Goal: Find specific page/section: Find specific page/section

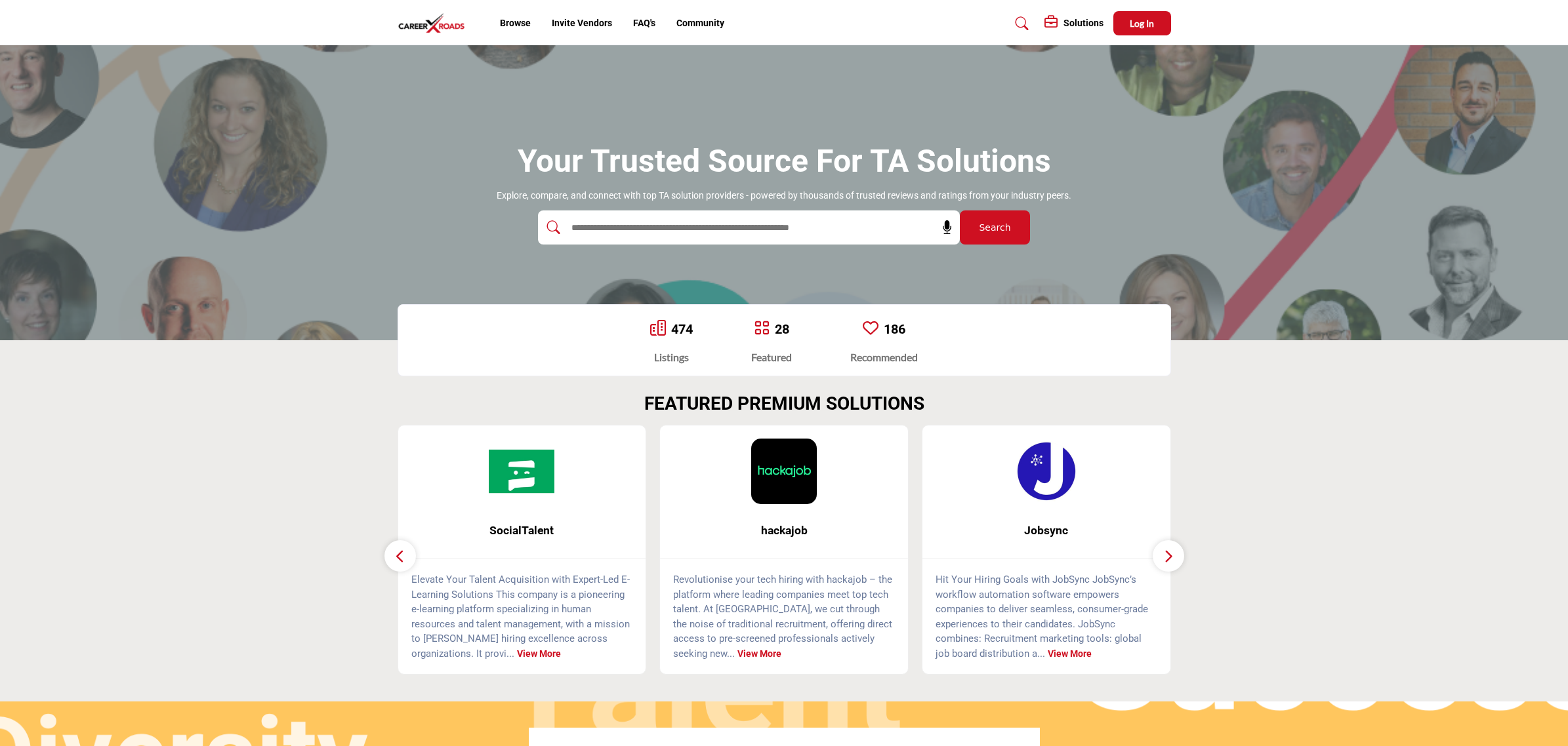
click at [675, 230] on input "text" at bounding box center [721, 227] width 313 height 20
type input "******"
click at [960, 211] on button "Search" at bounding box center [995, 228] width 71 height 34
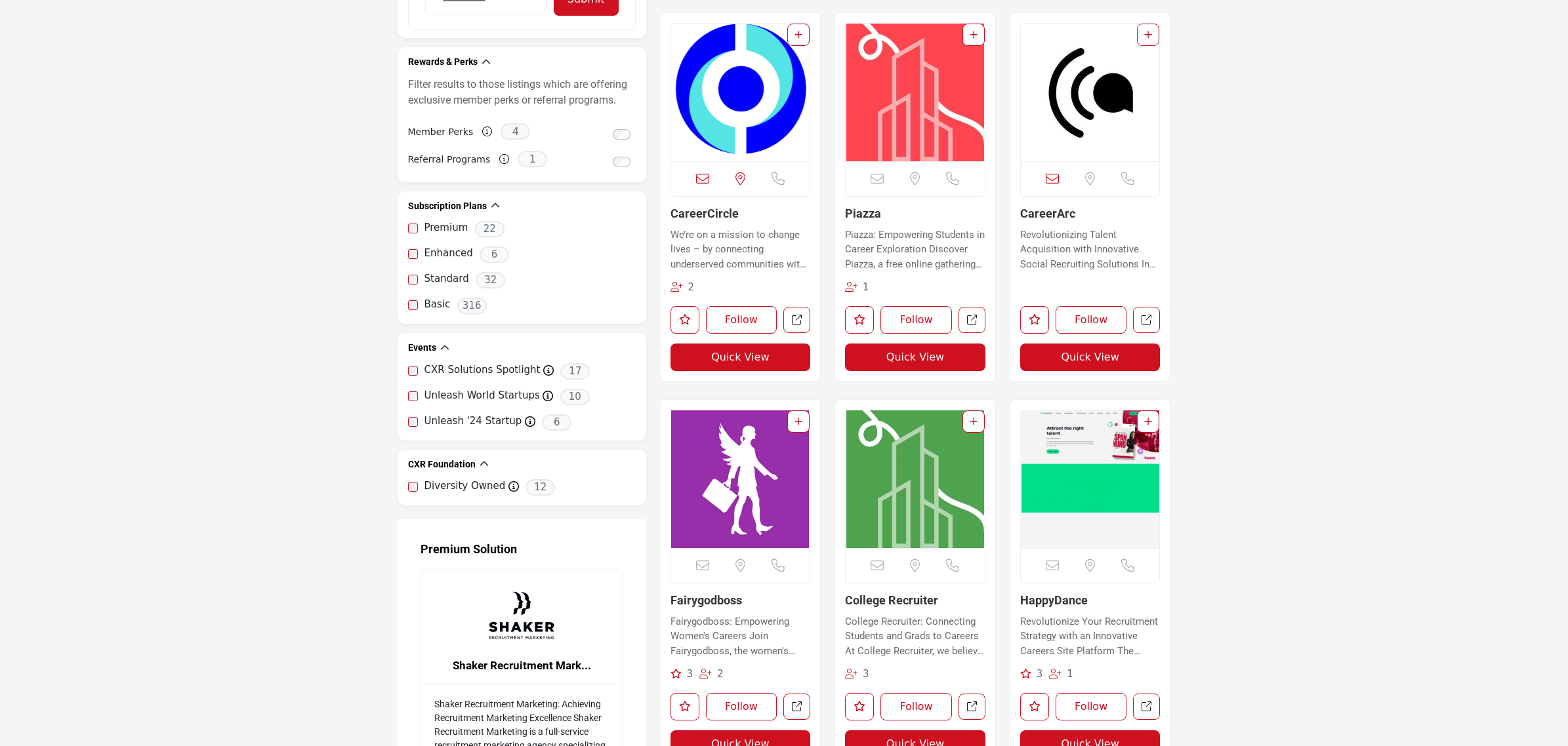
scroll to position [1557, 0]
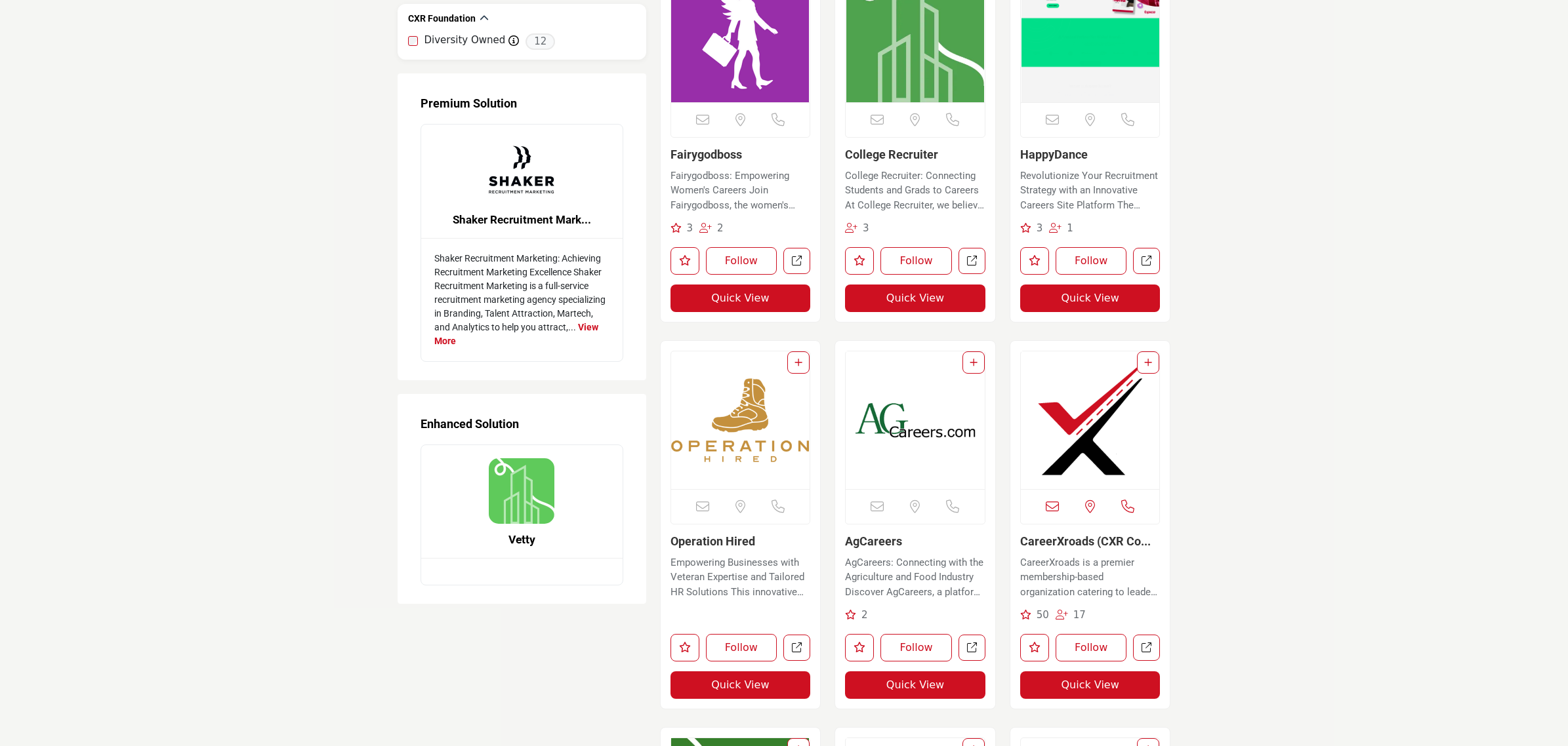
click at [1089, 421] on img "Open Listing in new tab" at bounding box center [1090, 420] width 139 height 138
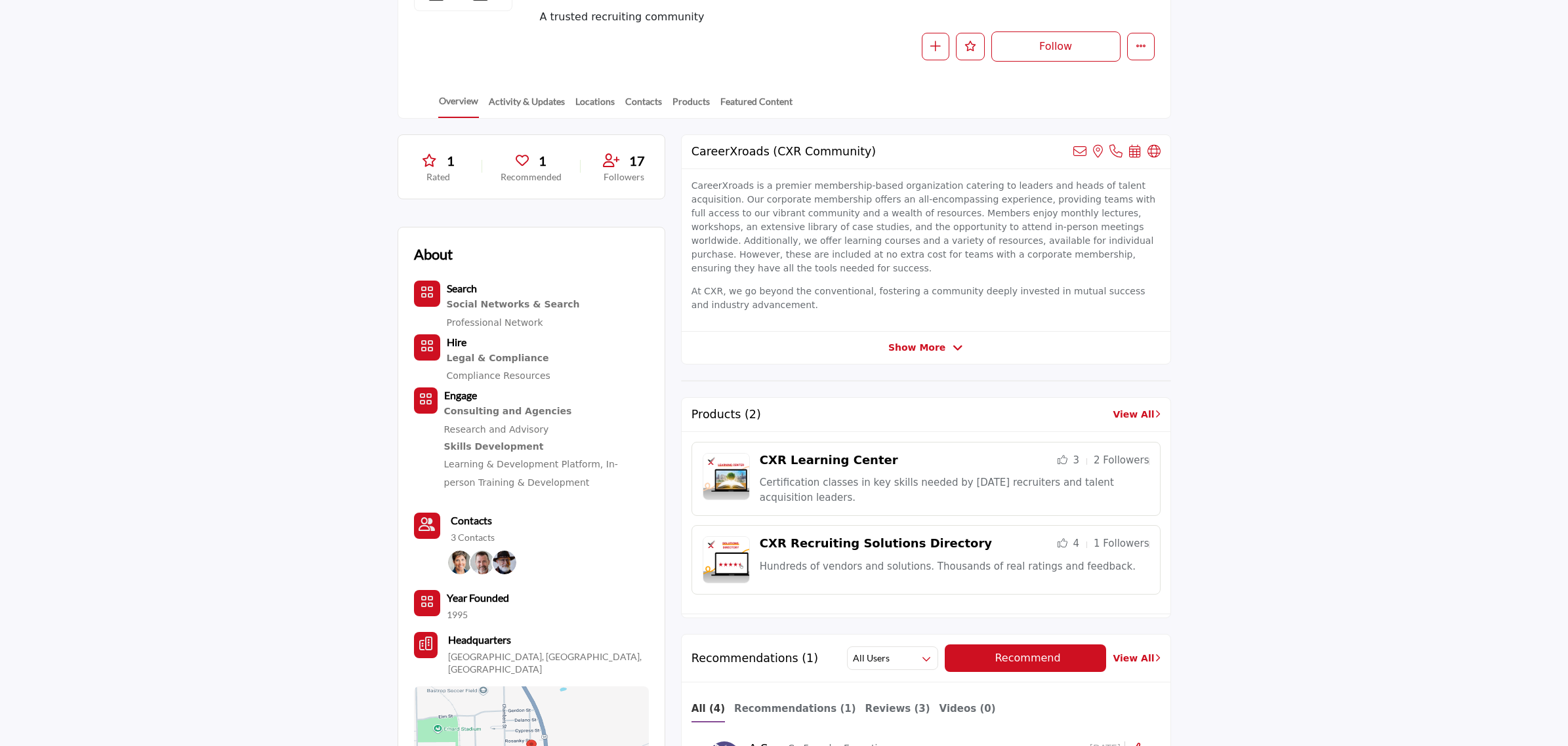
scroll to position [328, 0]
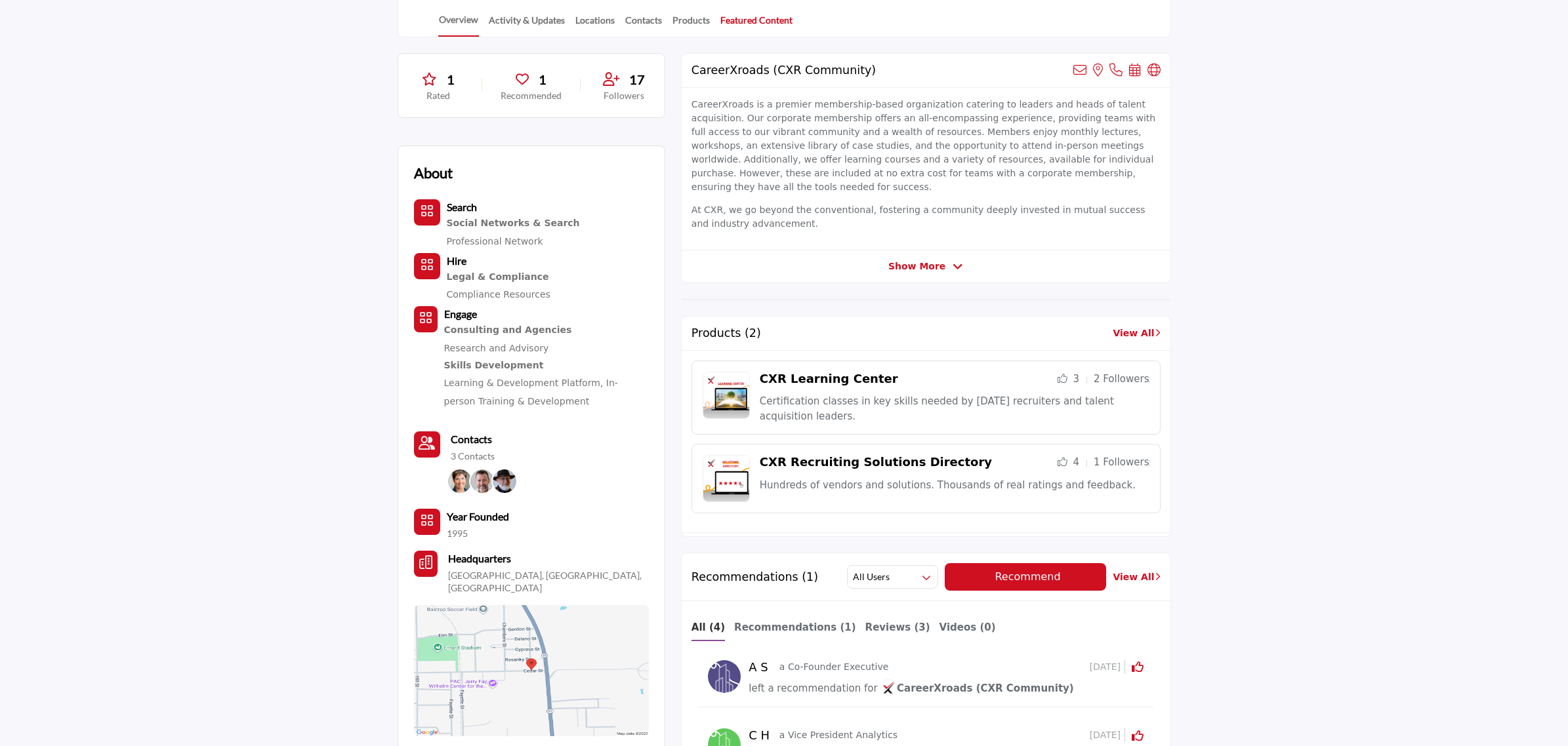
click at [0, 0] on div at bounding box center [0, 0] width 0 height 0
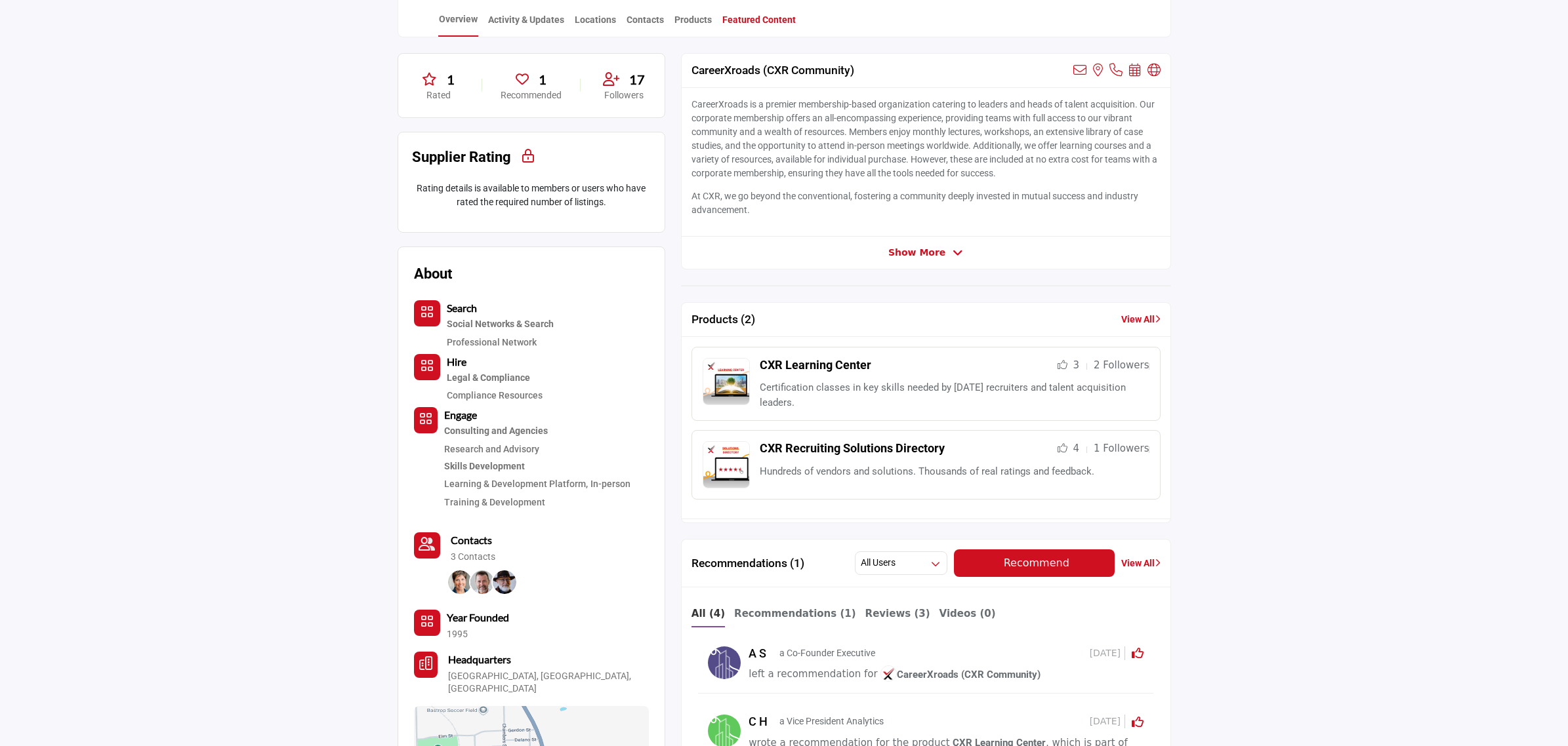
click at [759, 14] on link "Featured Content" at bounding box center [759, 24] width 75 height 23
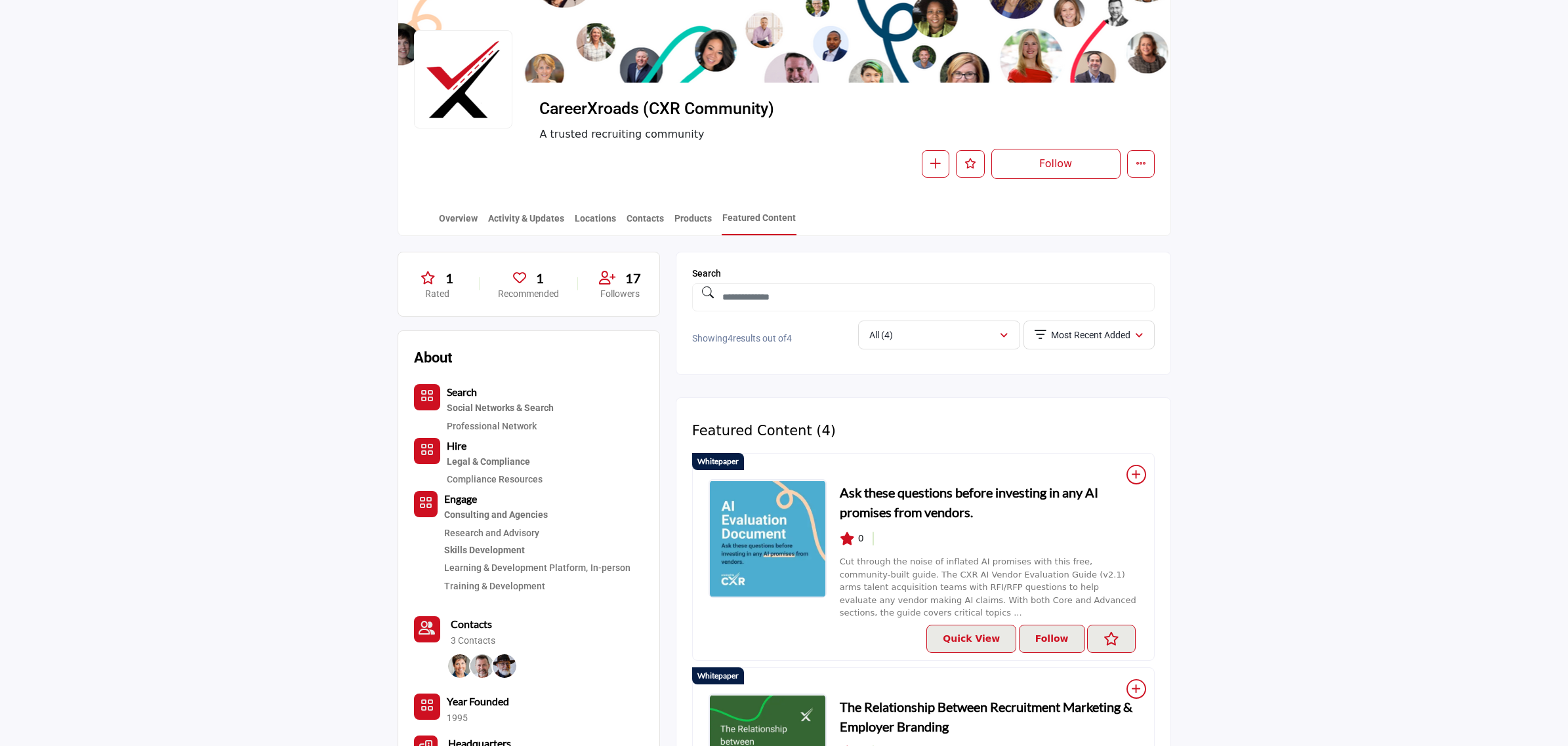
scroll to position [246, 0]
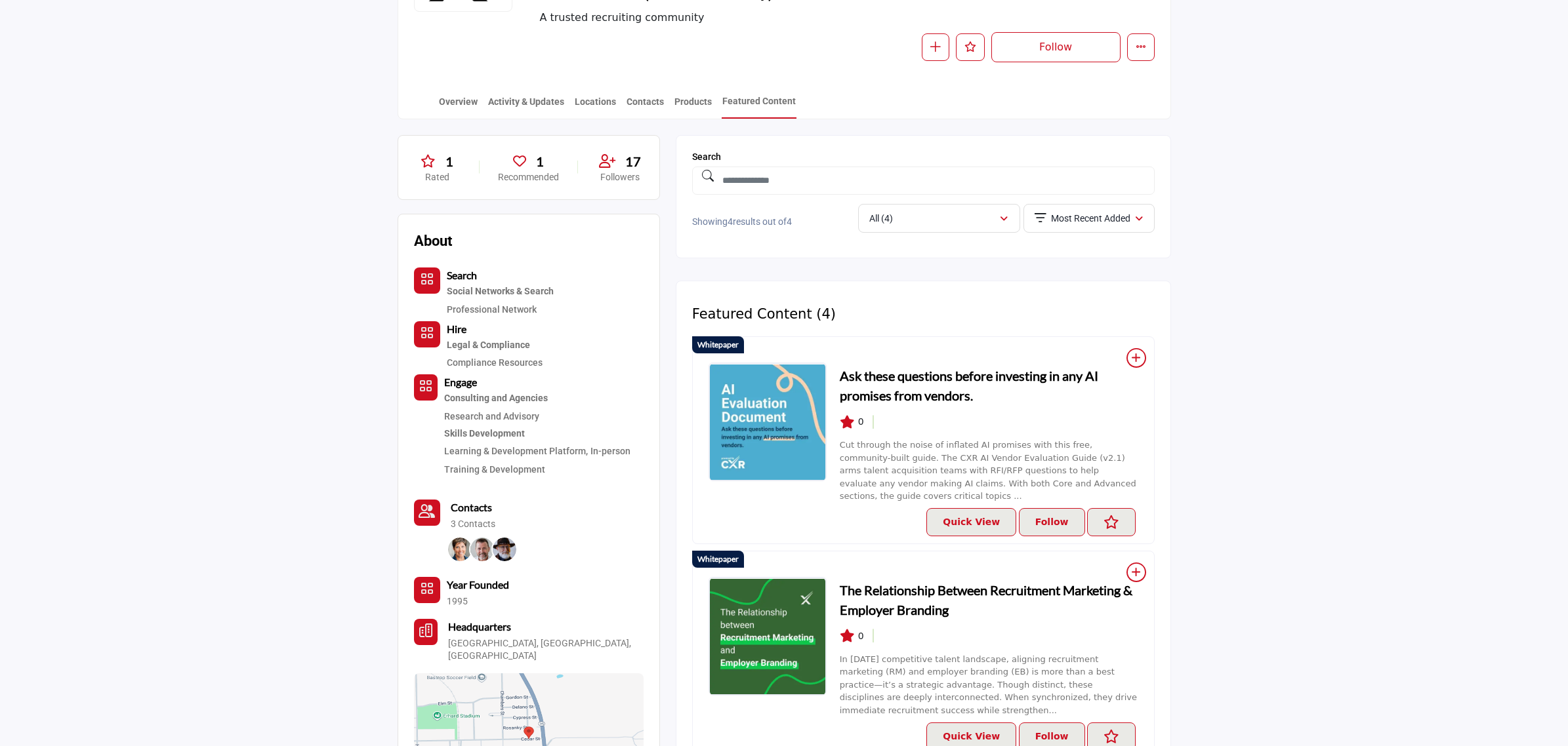
click at [1380, 404] on section "1 Rated 1 Recommended 17 Followers About Search Hire Engage 1995" at bounding box center [784, 665] width 1568 height 1093
